Goal: Task Accomplishment & Management: Complete application form

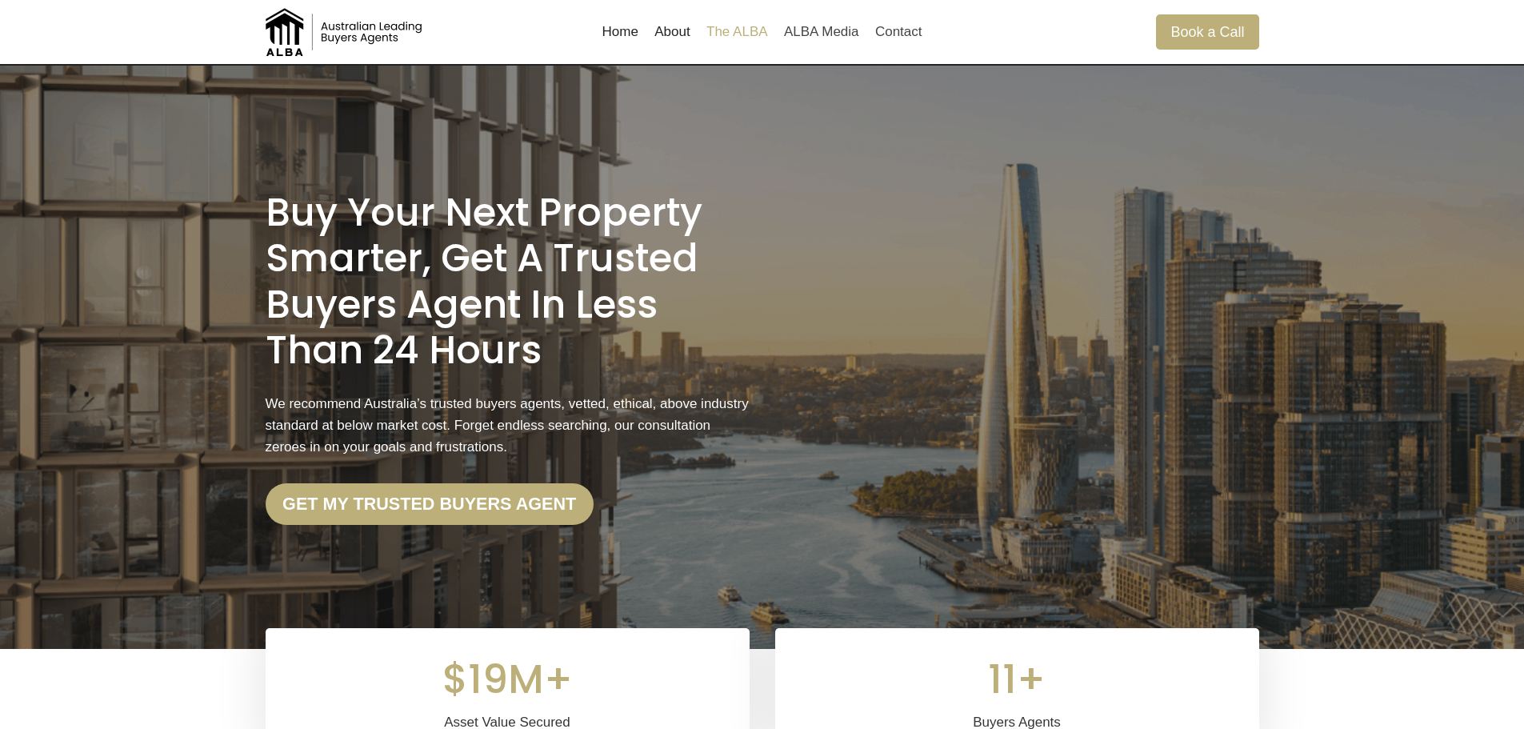
click at [731, 20] on link "The ALBA" at bounding box center [737, 32] width 78 height 38
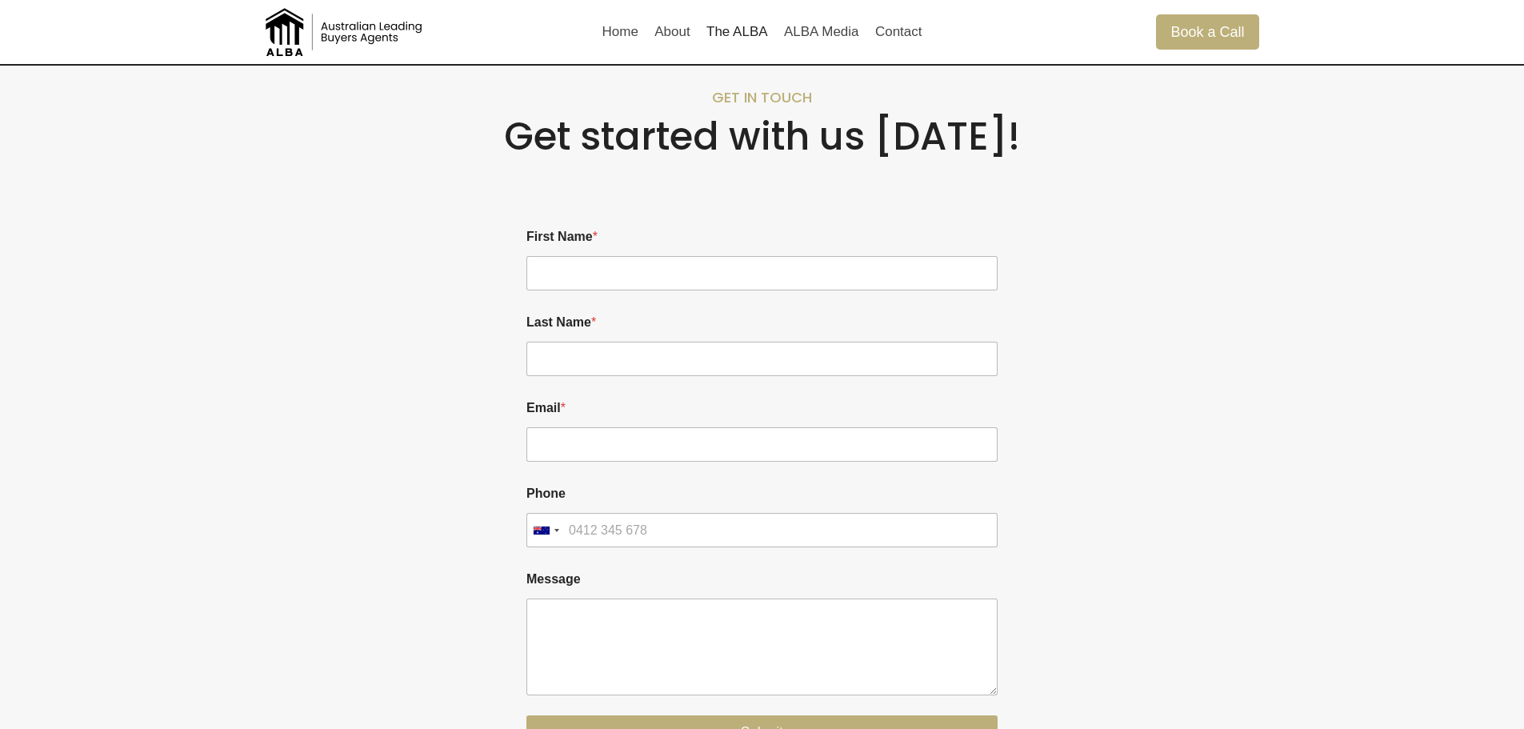
scroll to position [1578, 0]
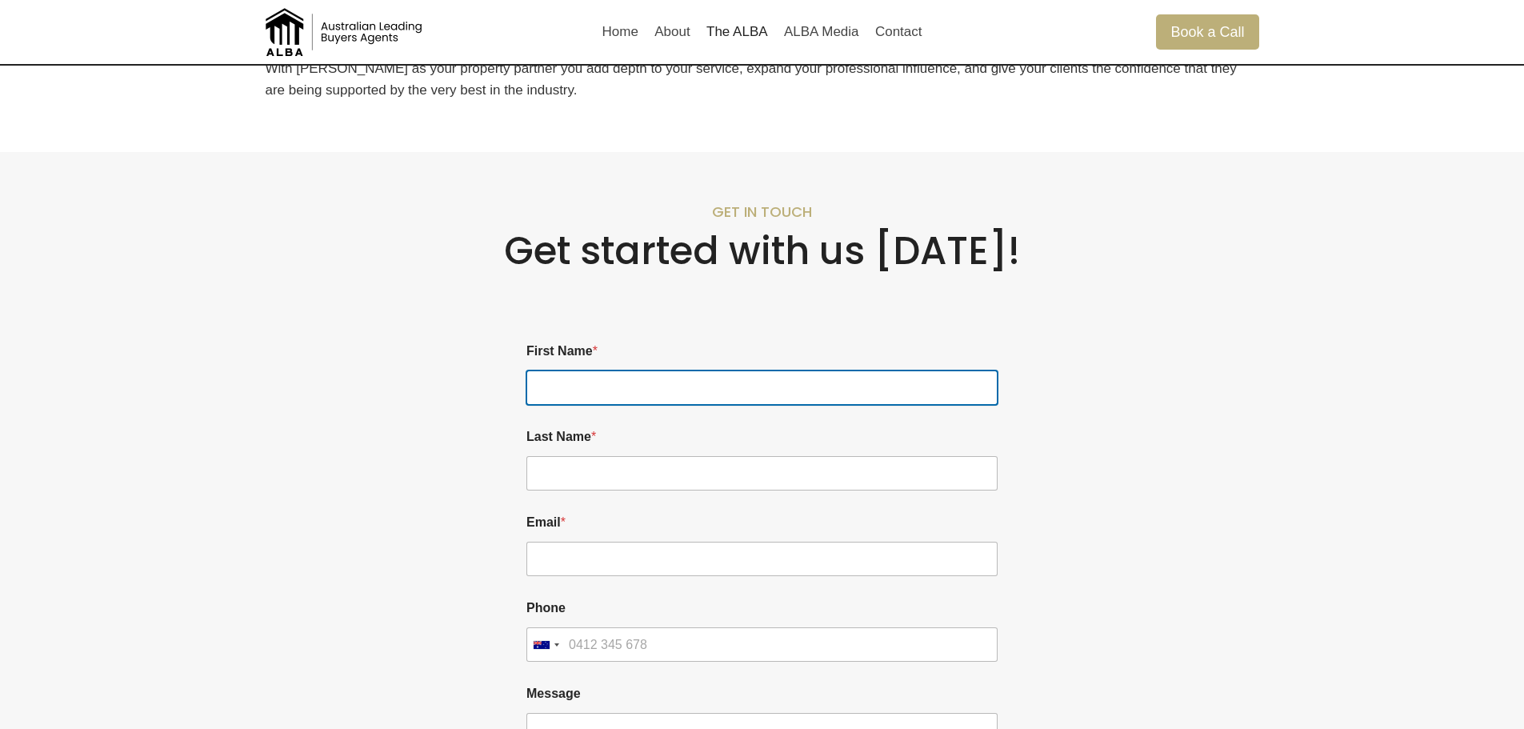
click at [574, 390] on input "First Name *" at bounding box center [761, 387] width 471 height 34
type input "[PERSON_NAME]"
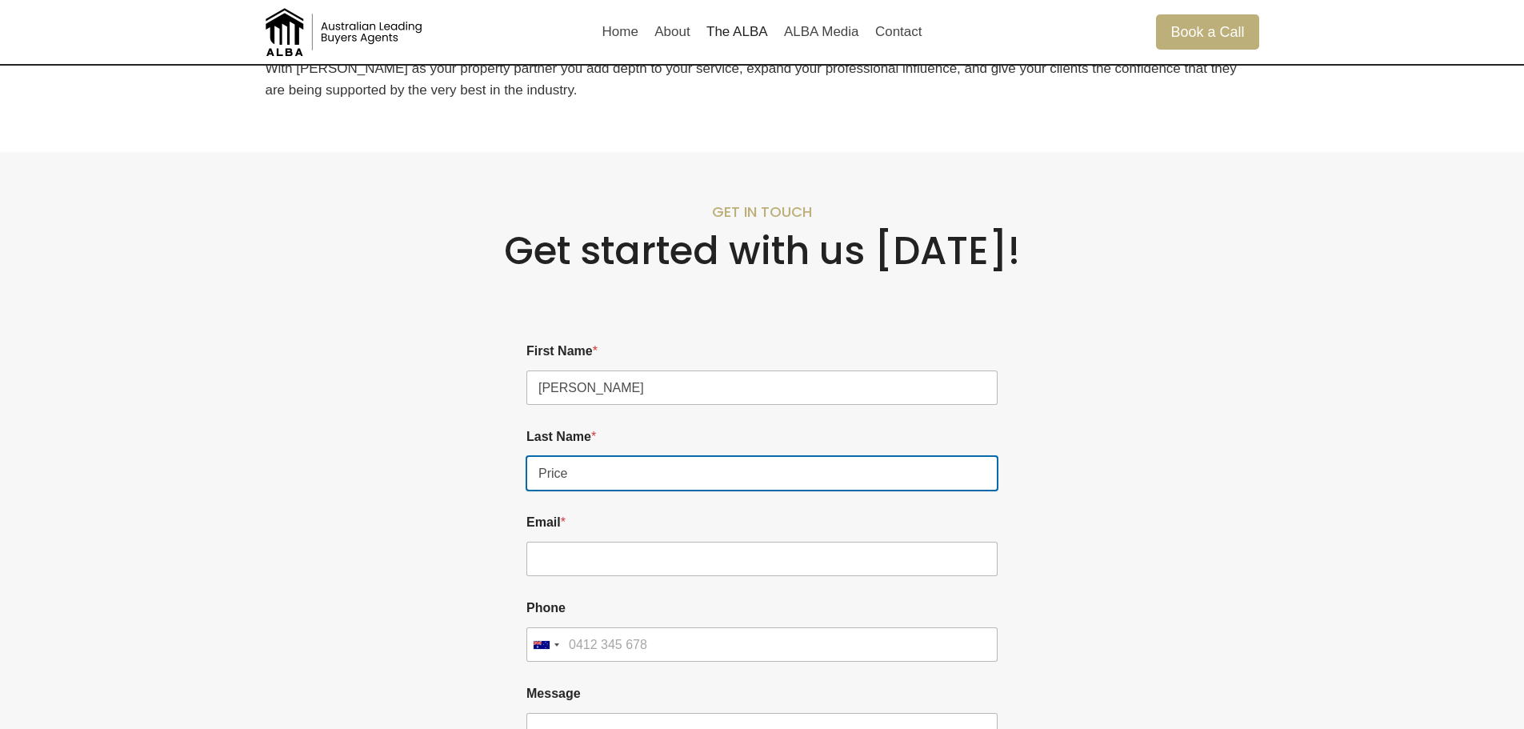
type input "Price"
click at [418, 486] on div at bounding box center [384, 596] width 236 height 569
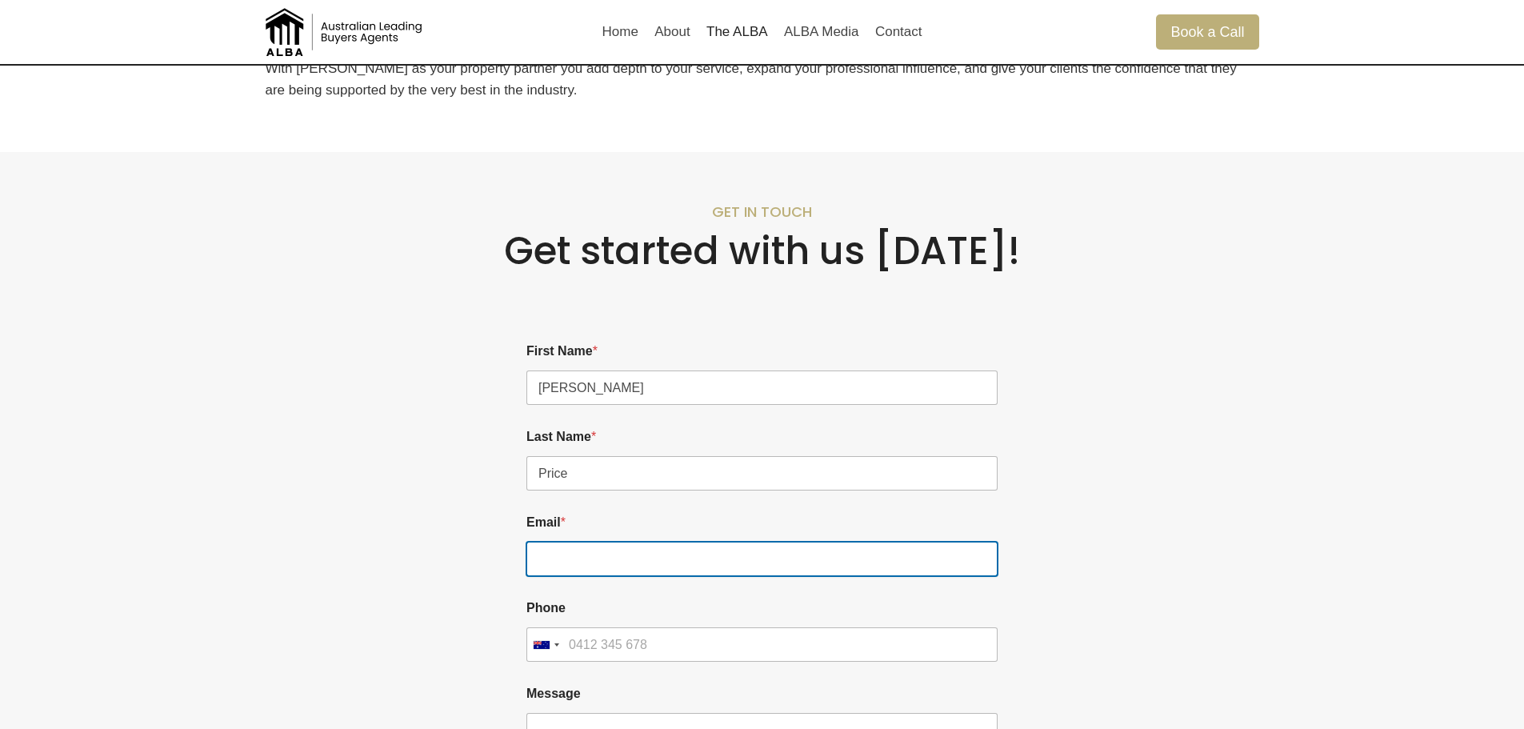
click at [588, 557] on input "Email *" at bounding box center [761, 559] width 471 height 34
click at [613, 565] on input "Email *" at bounding box center [761, 559] width 471 height 34
paste input "[PERSON_NAME][EMAIL_ADDRESS][DOMAIN_NAME]"
type input "[PERSON_NAME][EMAIL_ADDRESS][DOMAIN_NAME]"
click at [1183, 511] on div at bounding box center [1141, 596] width 236 height 569
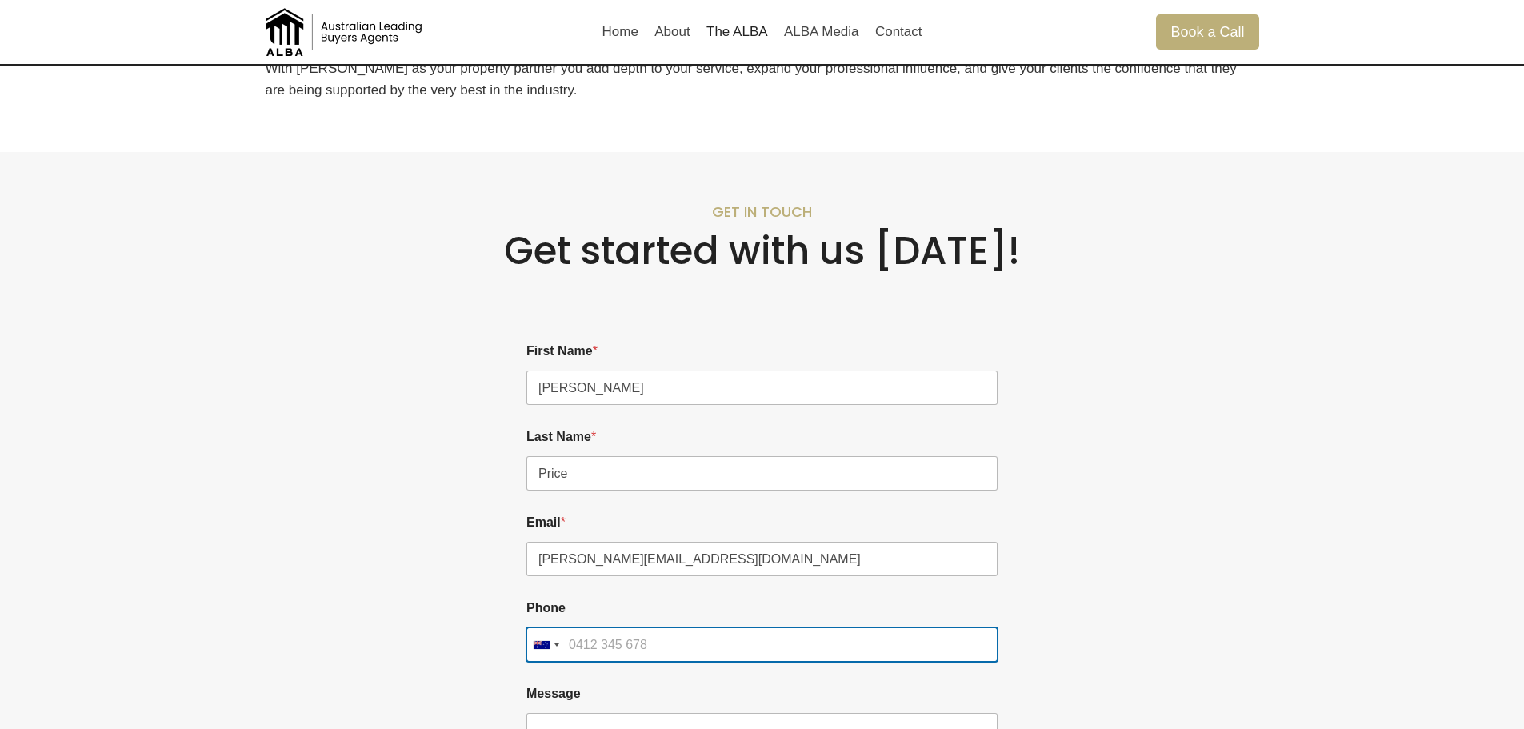
click at [607, 643] on input "Phone" at bounding box center [761, 644] width 471 height 34
click at [634, 649] on input "Phone" at bounding box center [761, 644] width 471 height 34
paste input "450422020"
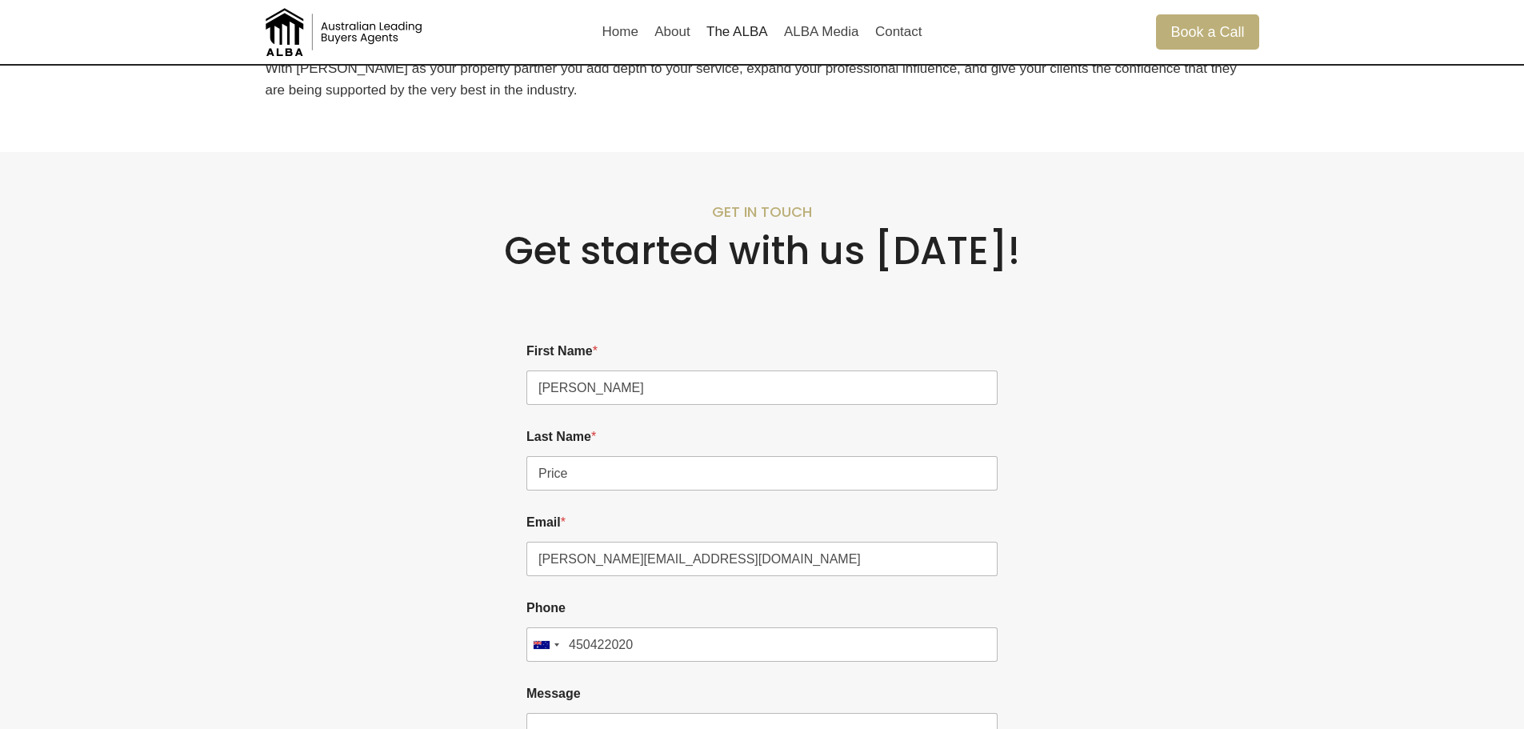
drag, startPoint x: 1140, startPoint y: 606, endPoint x: 1010, endPoint y: 606, distance: 130.4
click at [1122, 606] on div at bounding box center [1141, 596] width 236 height 569
click at [569, 642] on input "450422020" at bounding box center [761, 644] width 471 height 34
type input "0450 422 020"
click at [1081, 643] on div at bounding box center [1141, 596] width 236 height 569
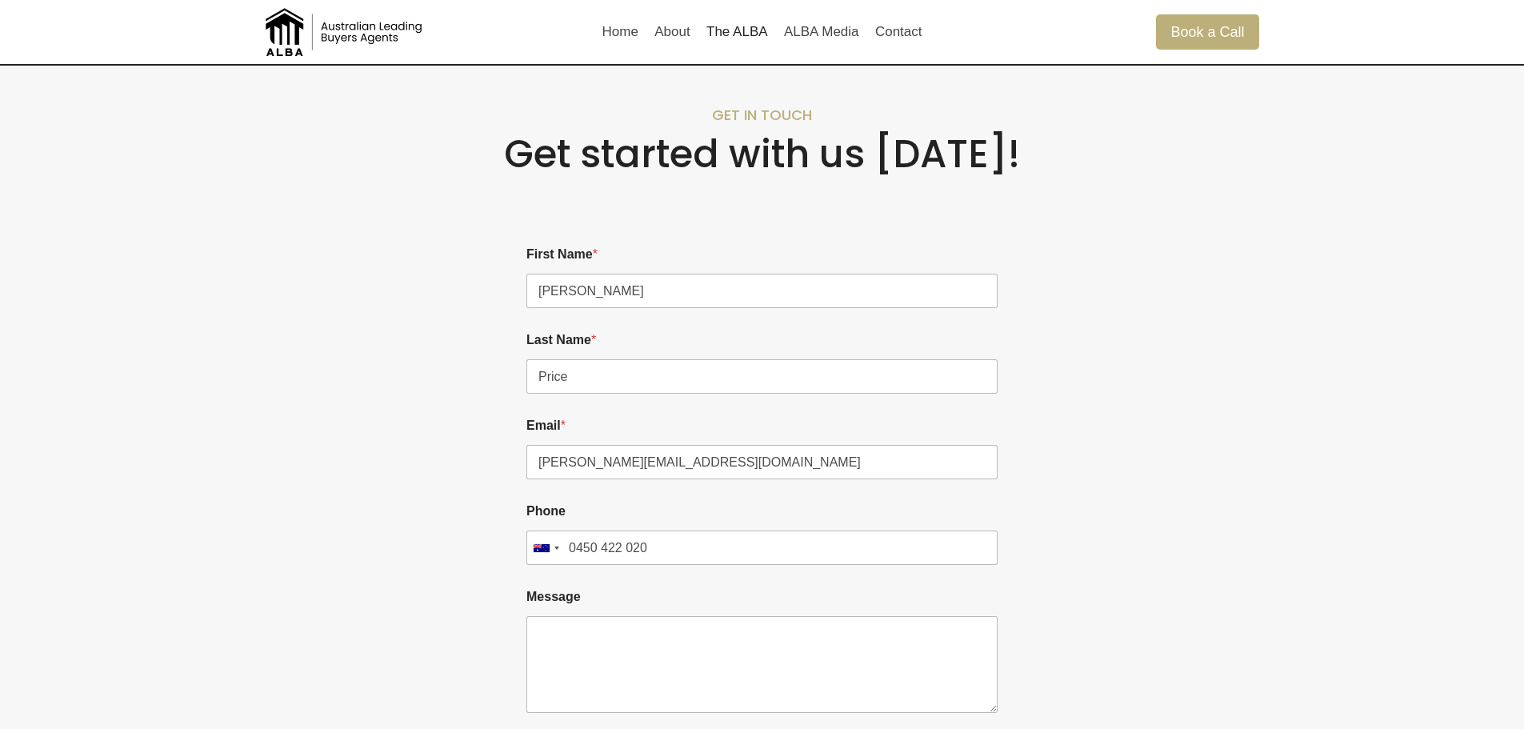
scroll to position [1711, 0]
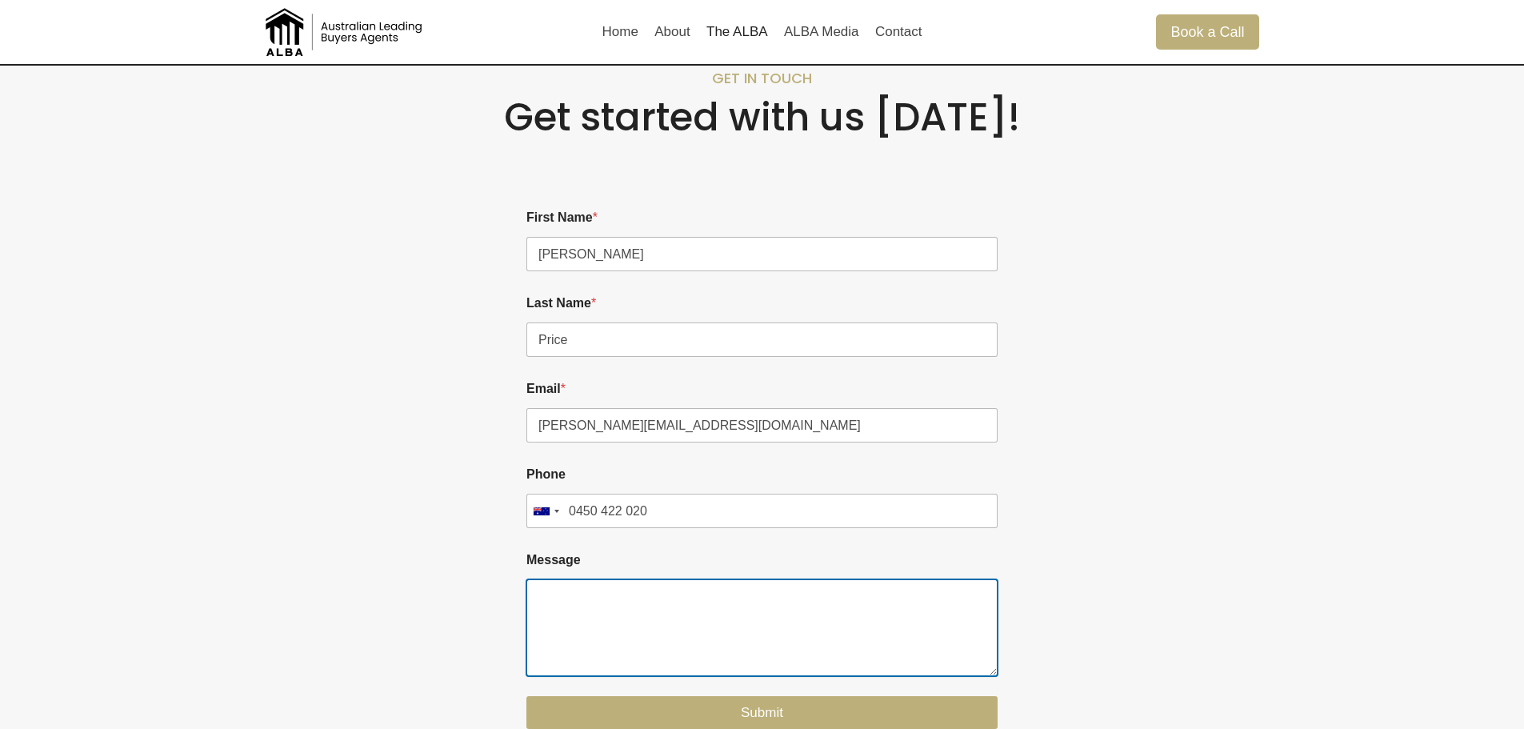
click at [605, 609] on textarea "Message" at bounding box center [761, 627] width 471 height 96
type textarea "Cheers mate!"
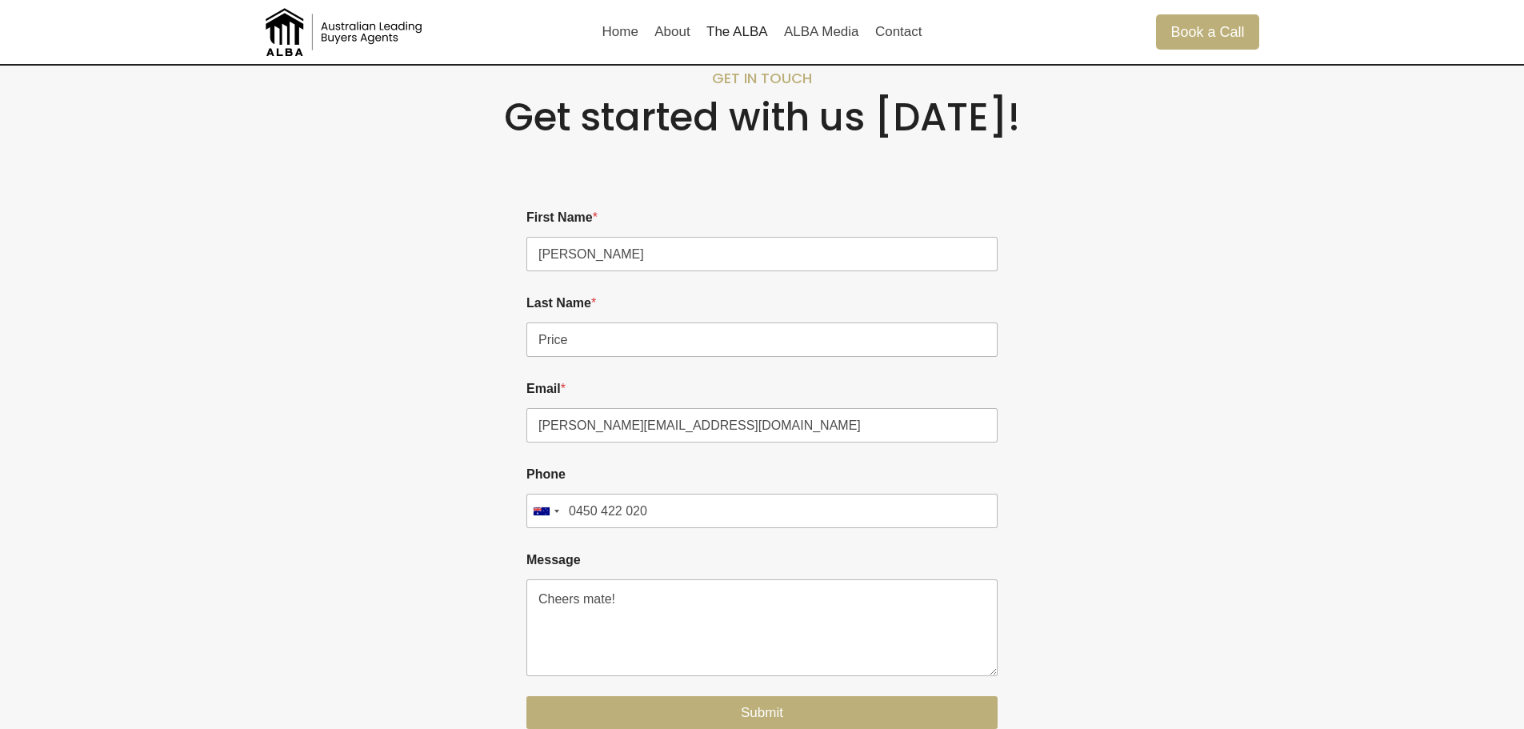
click at [1455, 627] on div "Get in touch Get started with us [DATE]! Please enable JavaScript in your brows…" at bounding box center [762, 418] width 1524 height 800
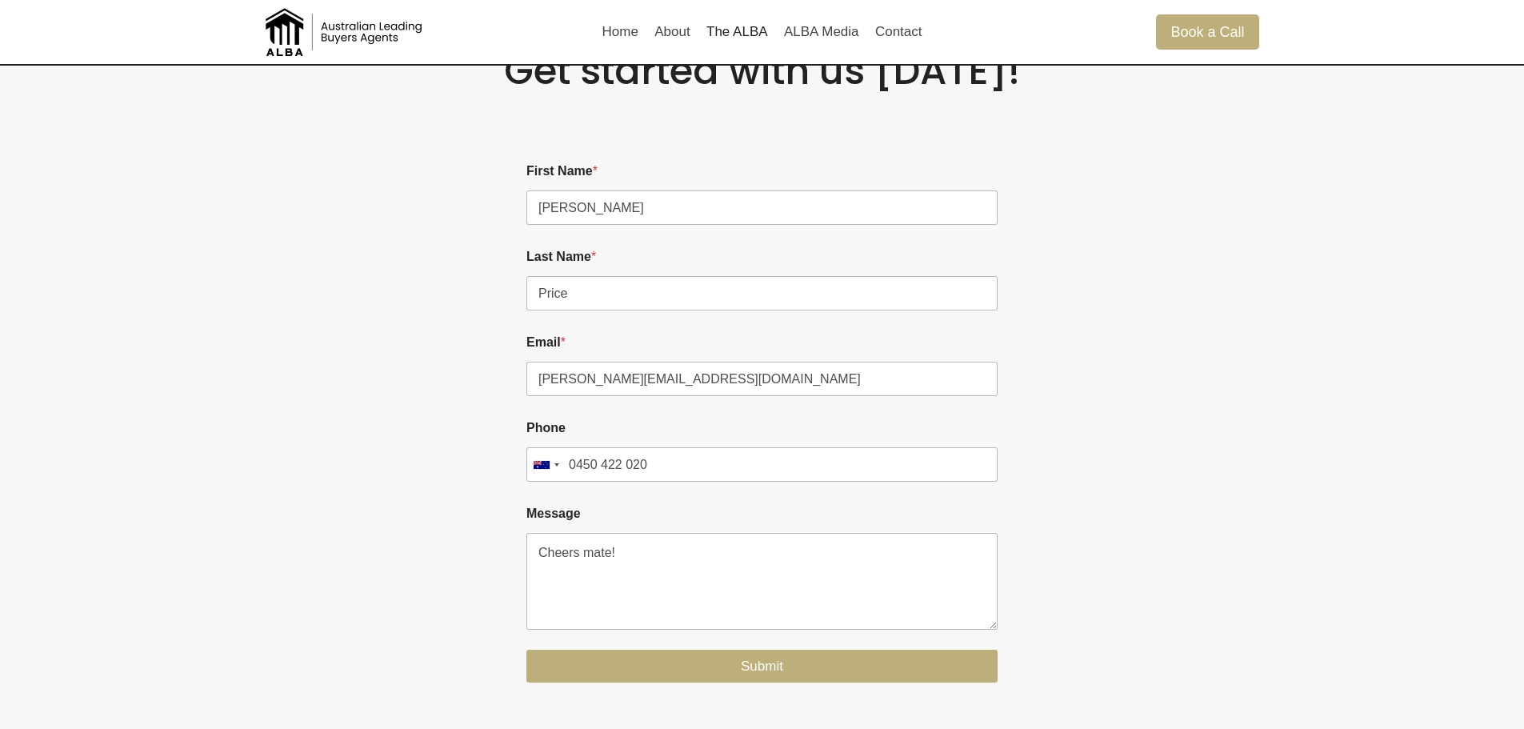
scroll to position [1978, 0]
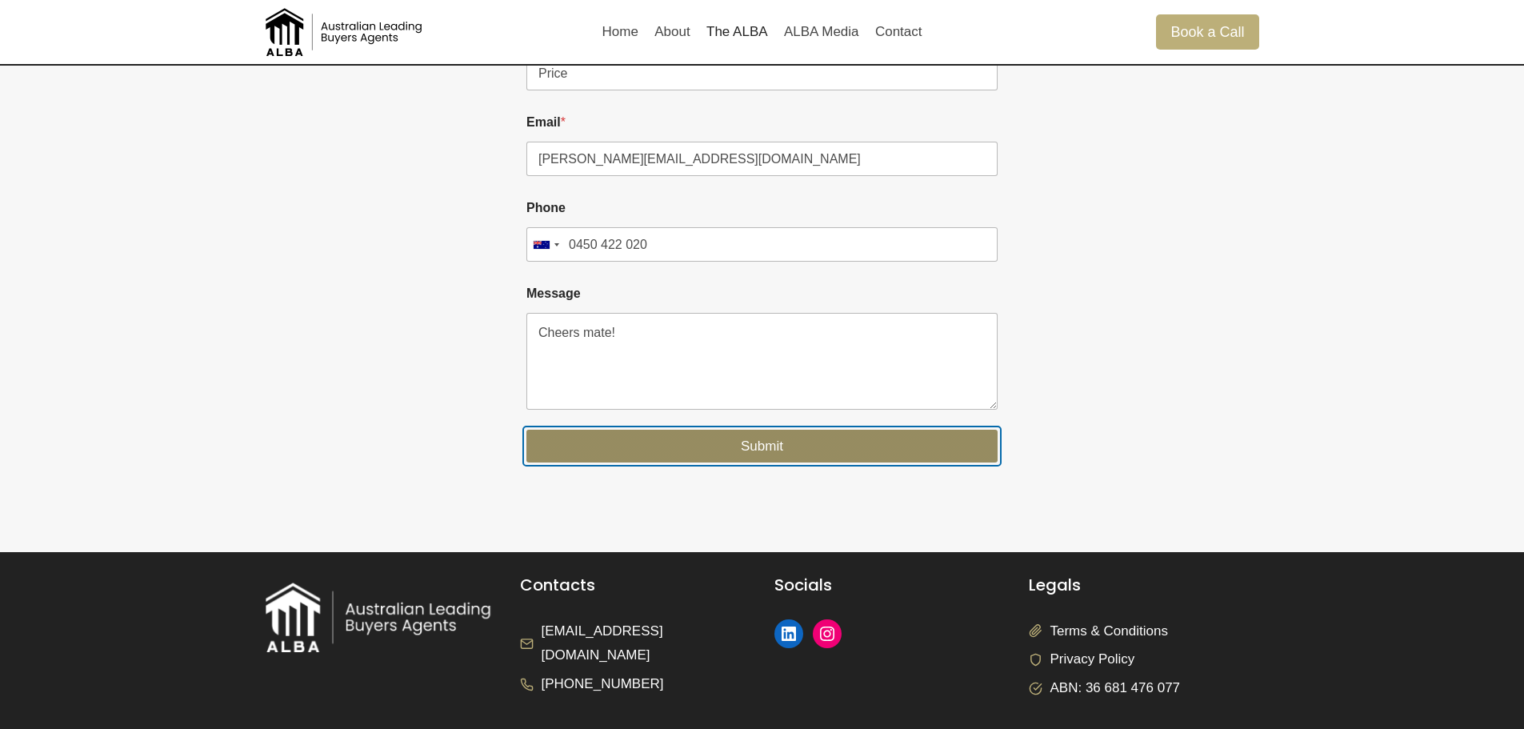
click at [765, 449] on button "Submit" at bounding box center [761, 446] width 471 height 33
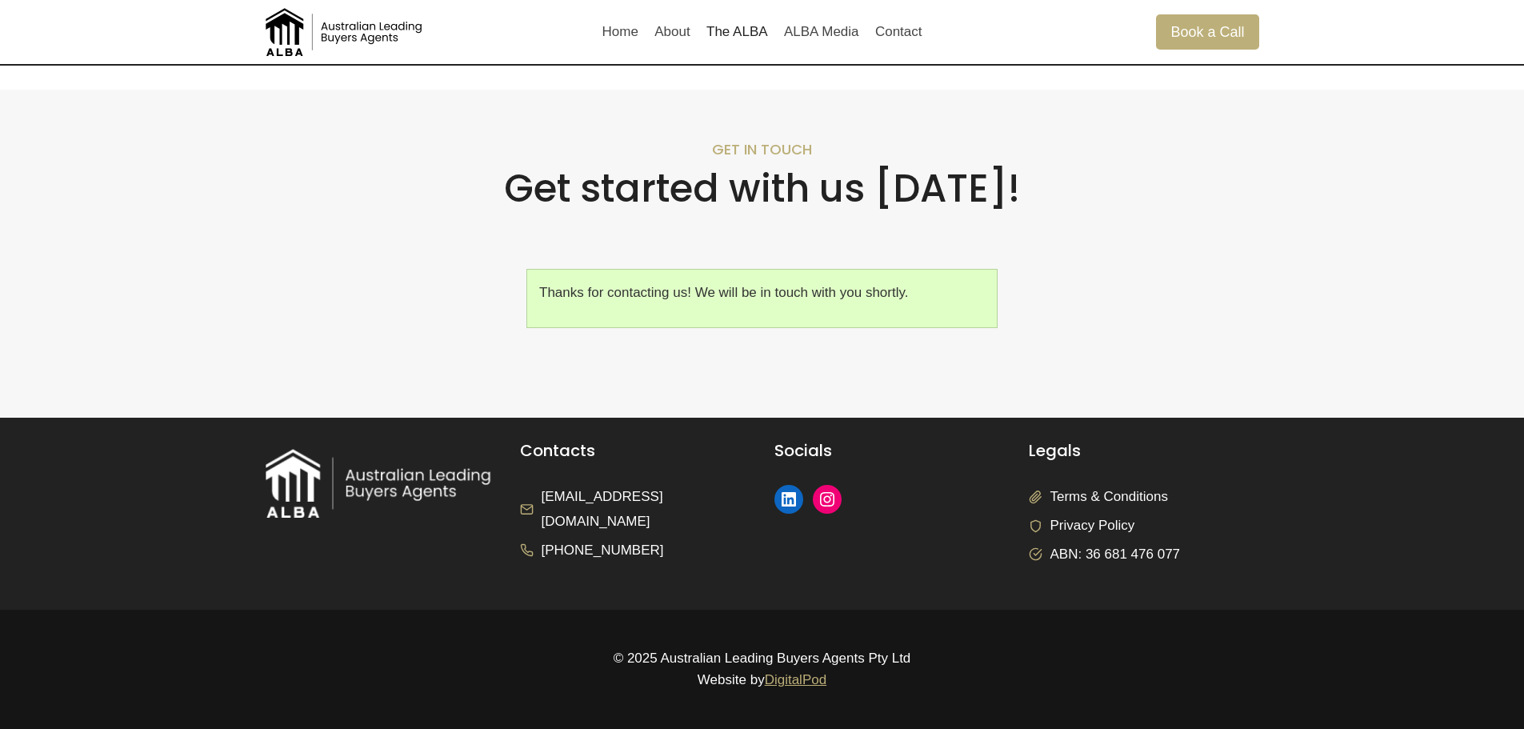
scroll to position [1640, 0]
click at [640, 277] on div "Thanks for contacting us! We will be in touch with you shortly." at bounding box center [761, 298] width 471 height 59
